Goal: Navigation & Orientation: Find specific page/section

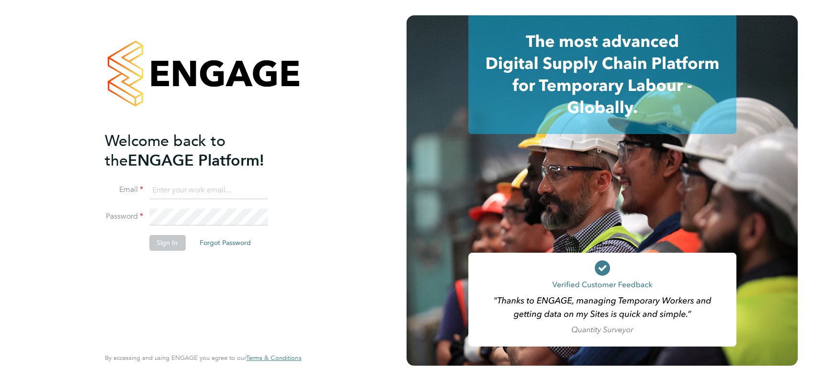
type input "[PERSON_NAME][EMAIL_ADDRESS][DOMAIN_NAME]"
click at [168, 294] on div "Welcome back to the ENGAGE Platform! Email [PERSON_NAME][EMAIL_ADDRESS][DOMAIN_…" at bounding box center [198, 238] width 187 height 214
click at [165, 239] on button "Sign In" at bounding box center [167, 242] width 36 height 15
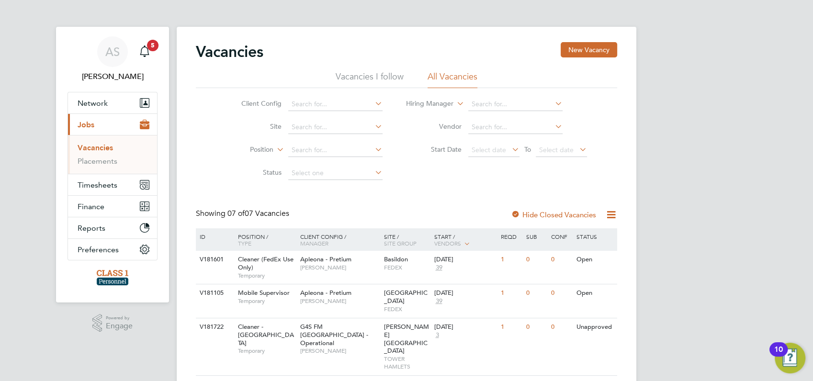
click at [751, 207] on div "AS Angela Sabaroche Notifications 5 Applications: Network Businesses Sites Work…" at bounding box center [406, 304] width 813 height 608
click at [92, 162] on link "Placements" at bounding box center [98, 161] width 40 height 9
